Goal: Navigation & Orientation: Find specific page/section

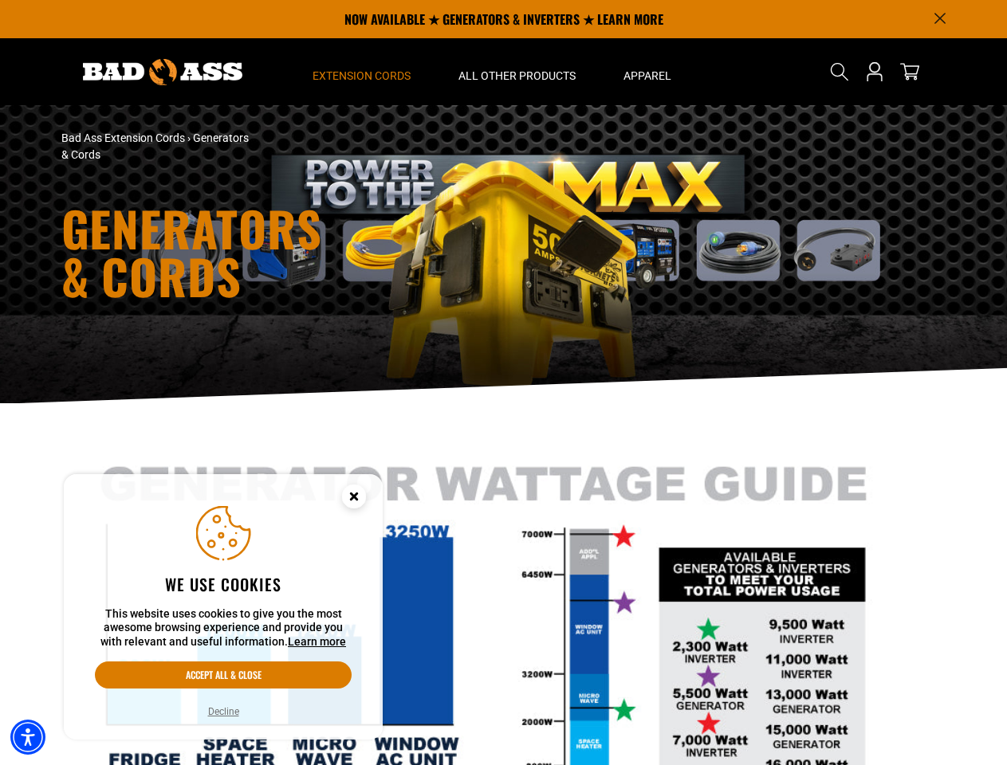
click at [503, 383] on div "Generators & Cords" at bounding box center [503, 254] width 1007 height 299
click at [28, 738] on img "Accessibility Menu" at bounding box center [27, 737] width 35 height 35
